Goal: Find specific page/section: Find specific page/section

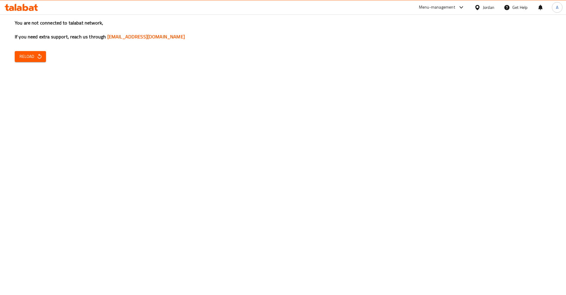
click at [50, 59] on div "You are not connected to talabat network, If you need extra support, reach us t…" at bounding box center [283, 147] width 566 height 295
click at [39, 58] on icon "button" at bounding box center [40, 56] width 6 height 6
drag, startPoint x: 35, startPoint y: 50, endPoint x: 37, endPoint y: 67, distance: 16.7
click at [37, 67] on div "You are not connected to talabat network, If you need extra support, reach us t…" at bounding box center [283, 147] width 566 height 295
click at [33, 58] on span "Reload" at bounding box center [30, 56] width 22 height 7
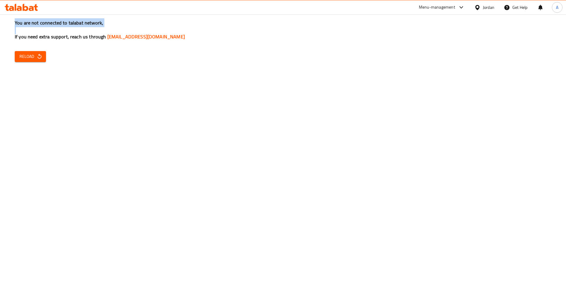
drag, startPoint x: 0, startPoint y: 199, endPoint x: 240, endPoint y: 239, distance: 243.4
click at [240, 239] on div "You are not connected to talabat network, If you need extra support, reach us t…" at bounding box center [283, 147] width 566 height 295
click at [19, 59] on span "Reload" at bounding box center [30, 56] width 22 height 7
click at [38, 60] on span "Reload" at bounding box center [30, 56] width 22 height 7
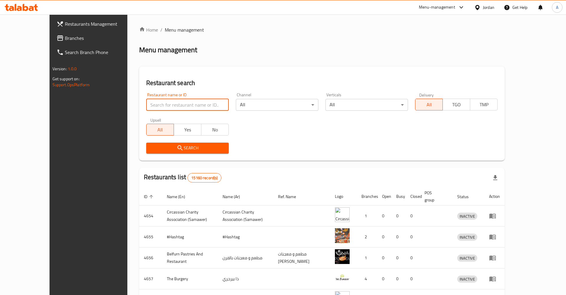
click at [201, 103] on input "search" at bounding box center [187, 105] width 83 height 12
paste input "747410"
click button "Search" at bounding box center [187, 147] width 83 height 11
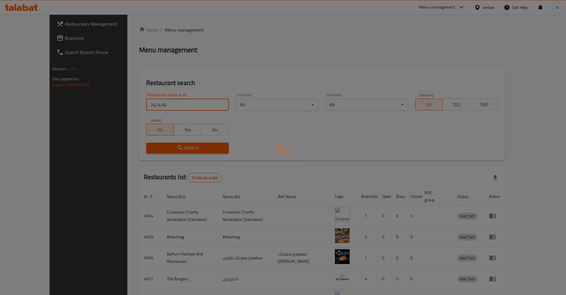
click button "Search" at bounding box center [187, 147] width 83 height 11
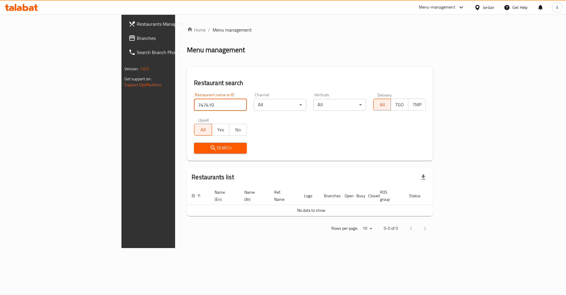
click at [194, 107] on input "747410" at bounding box center [220, 105] width 53 height 12
paste input "Bitcoin Restaurant"
type input "Bitcoin Restaurant"
click at [199, 151] on span "Search" at bounding box center [220, 147] width 43 height 7
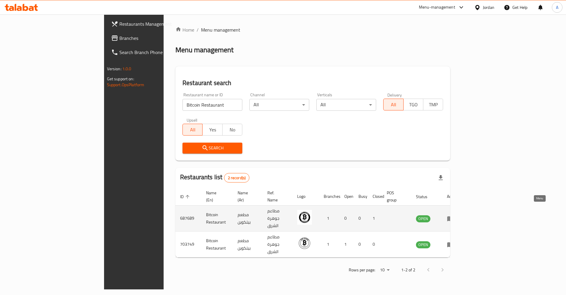
click at [454, 215] on icon "enhanced table" at bounding box center [450, 218] width 7 height 7
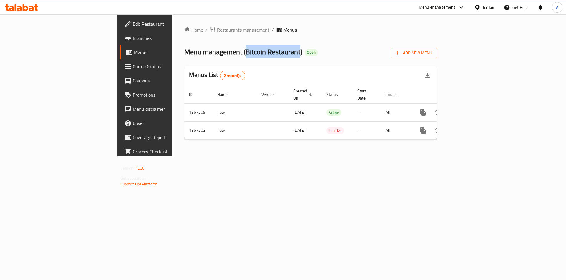
click at [133, 40] on span "Branches" at bounding box center [170, 38] width 75 height 7
